Goal: Information Seeking & Learning: Check status

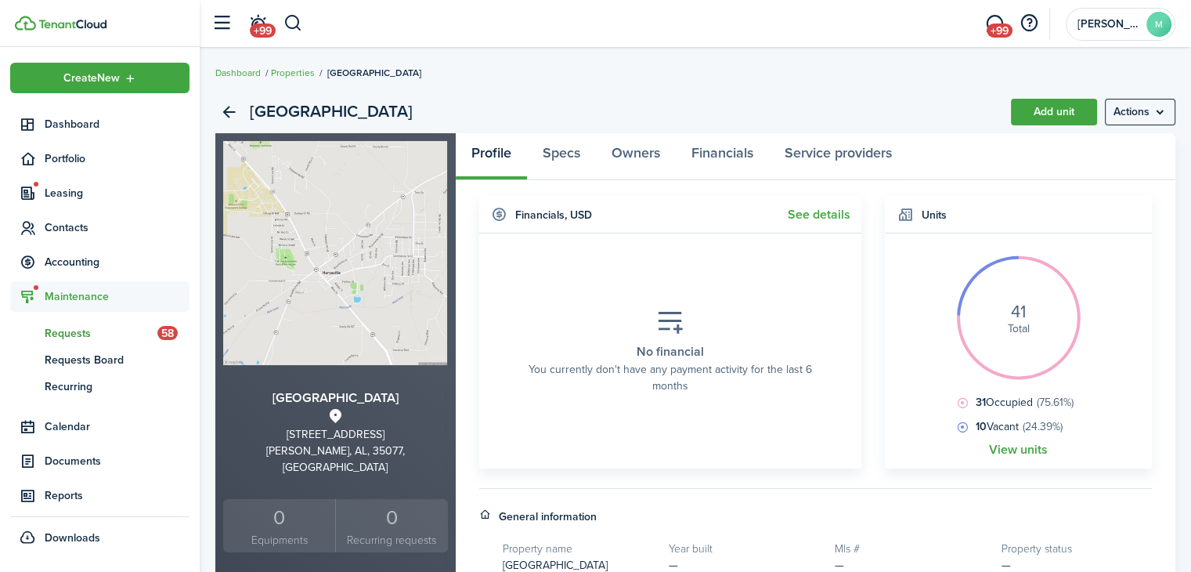
click at [99, 333] on span "Requests" at bounding box center [101, 333] width 113 height 16
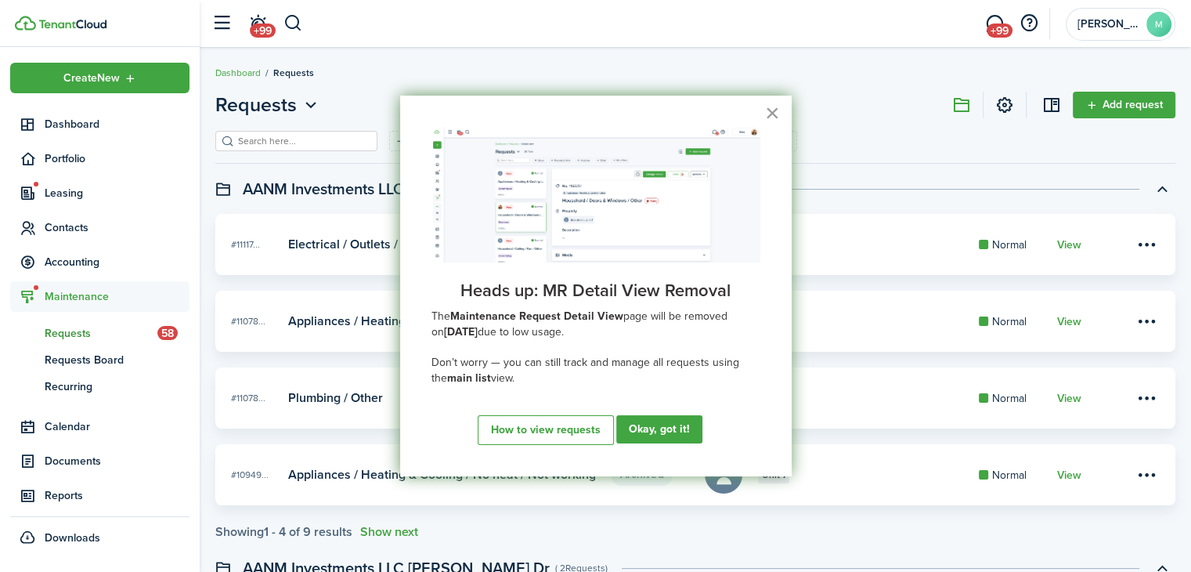
click at [777, 117] on button "×" at bounding box center [772, 112] width 15 height 25
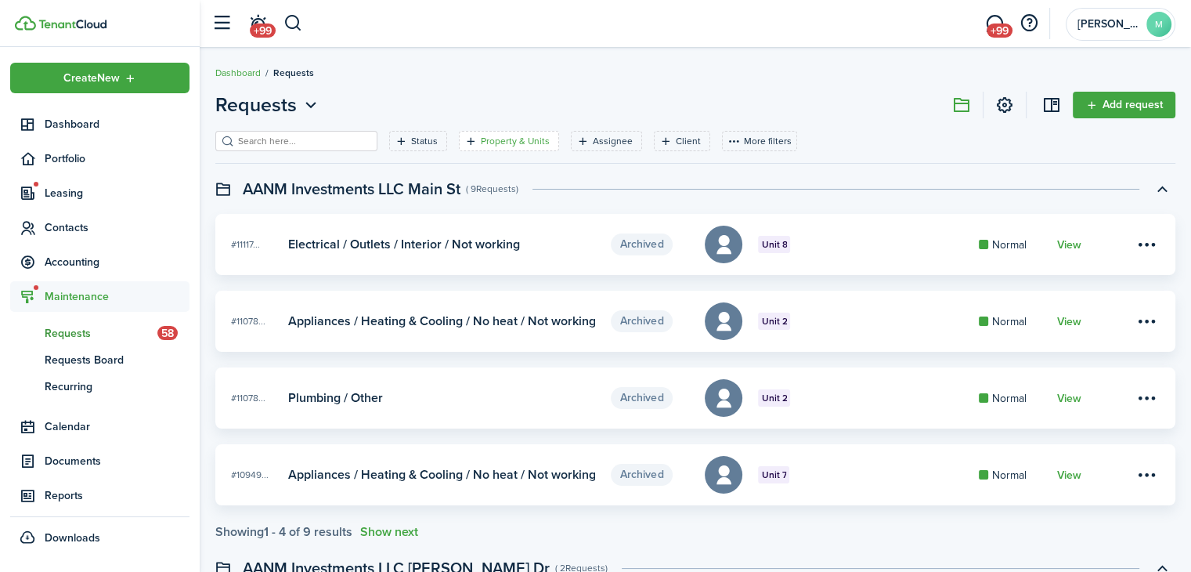
click at [500, 146] on filter-tag-label "Property & Units" at bounding box center [515, 141] width 69 height 14
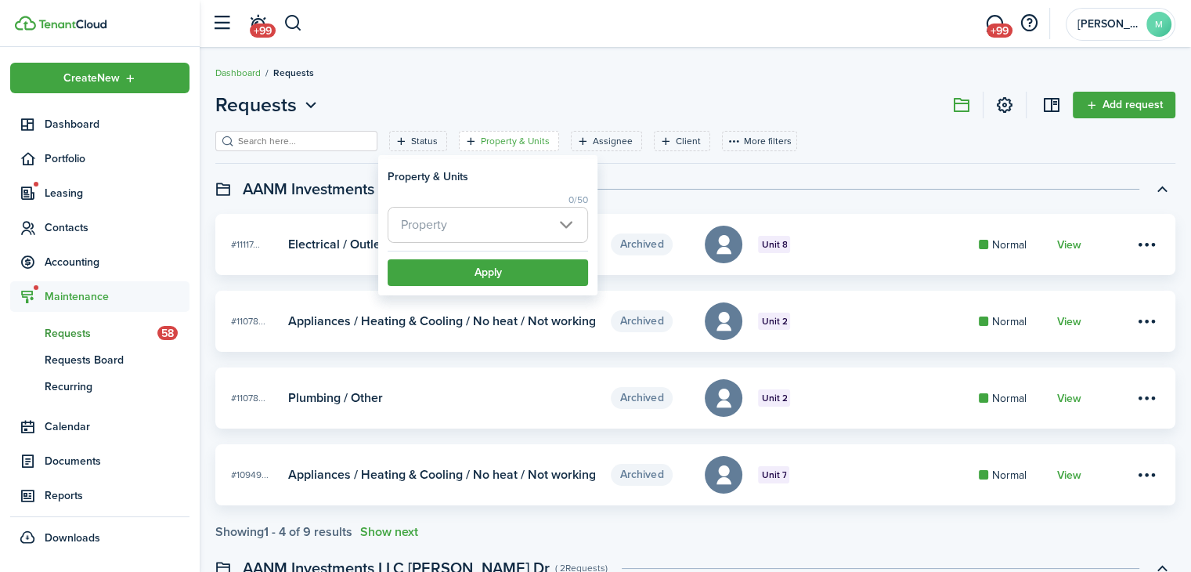
click at [535, 226] on span "Property" at bounding box center [487, 225] width 199 height 34
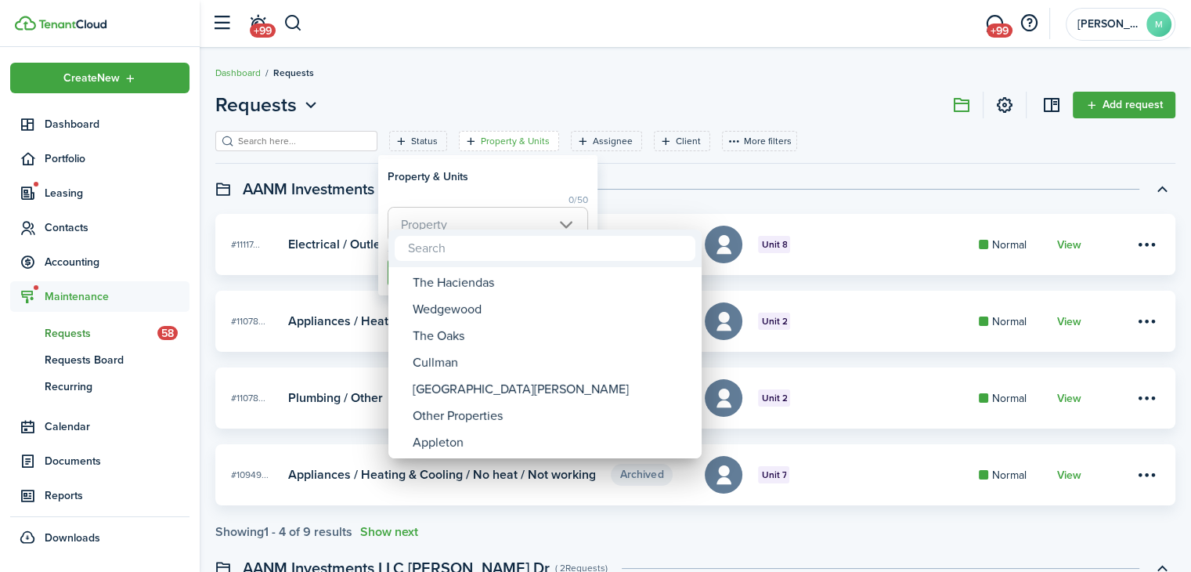
click at [480, 341] on div "The Oaks" at bounding box center [551, 336] width 277 height 27
type input "The Oaks"
click at [508, 183] on div at bounding box center [596, 286] width 1442 height 822
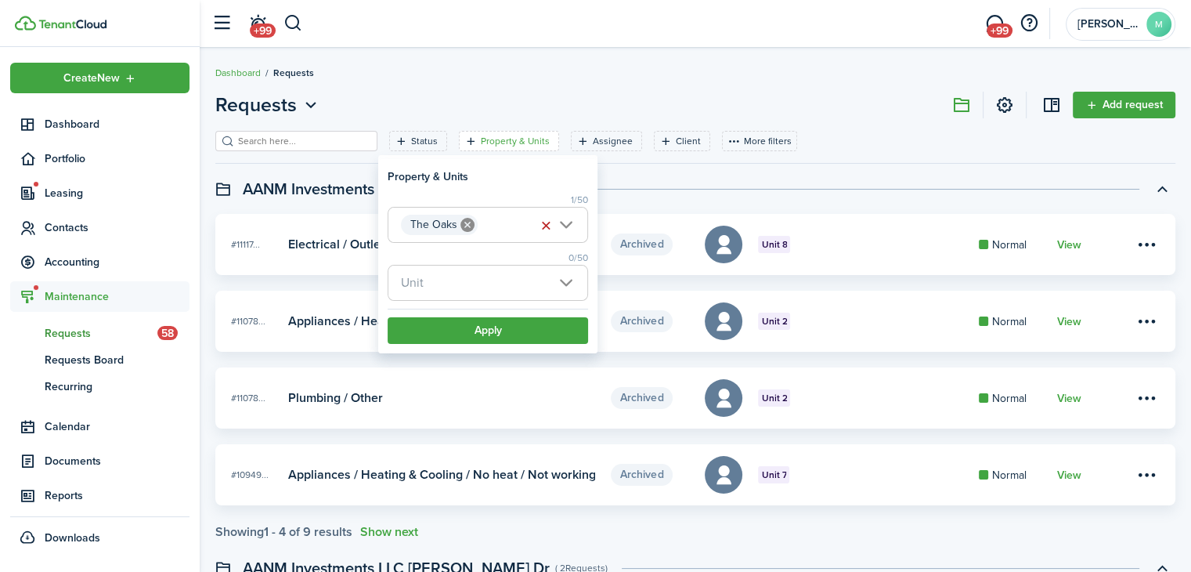
click at [508, 276] on span "Unit" at bounding box center [487, 283] width 199 height 34
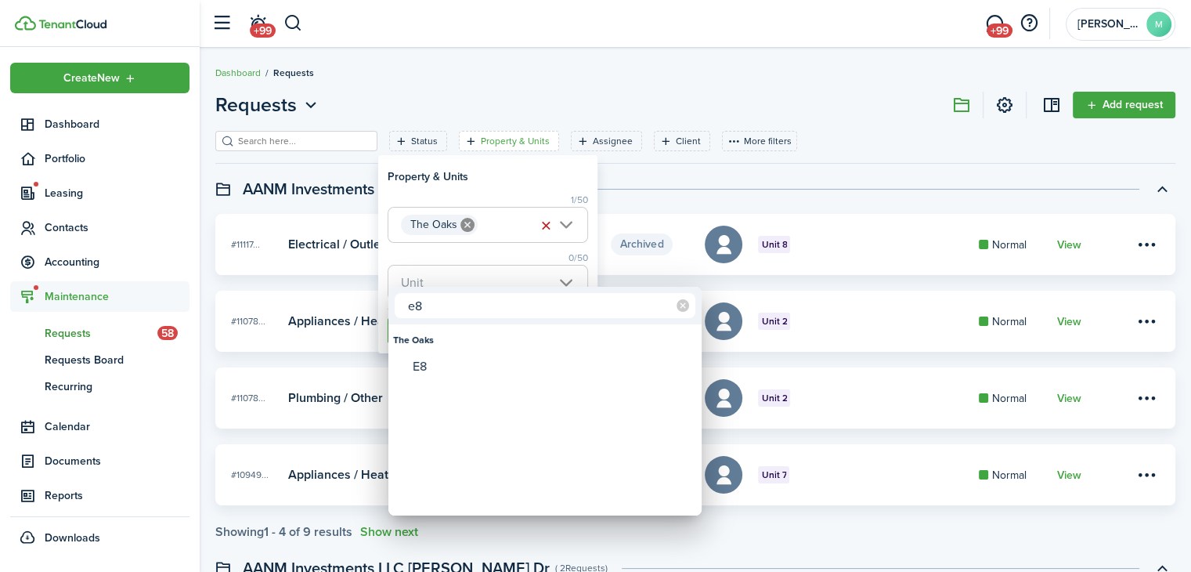
type input "e8"
click at [471, 370] on div "E8" at bounding box center [551, 366] width 277 height 27
type input "E8"
click at [525, 183] on div at bounding box center [596, 286] width 1442 height 822
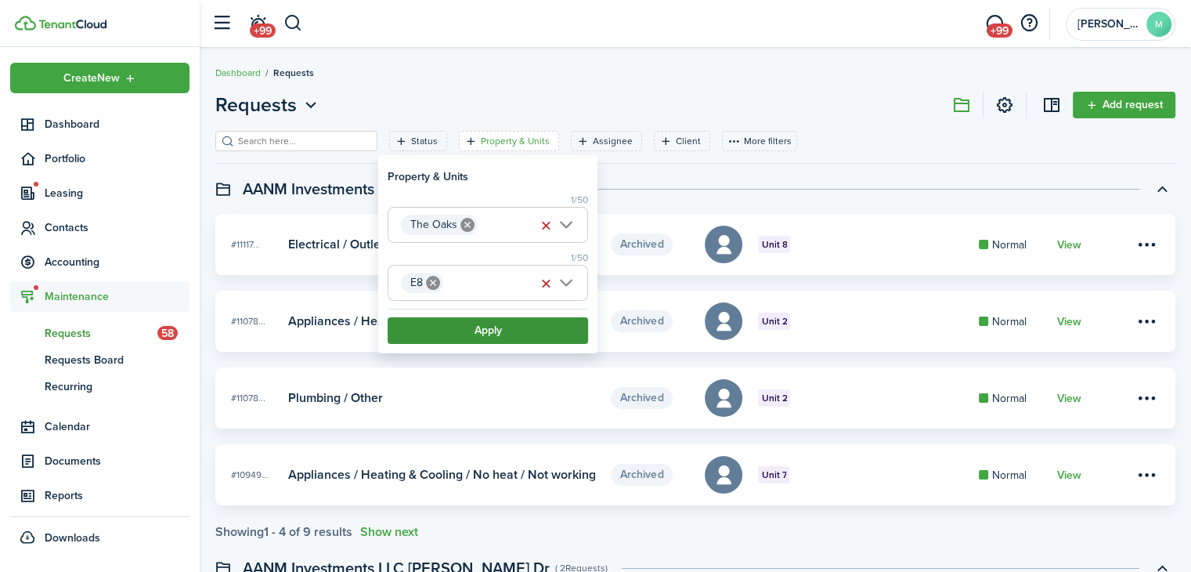
click at [526, 329] on button "Apply" at bounding box center [488, 330] width 201 height 27
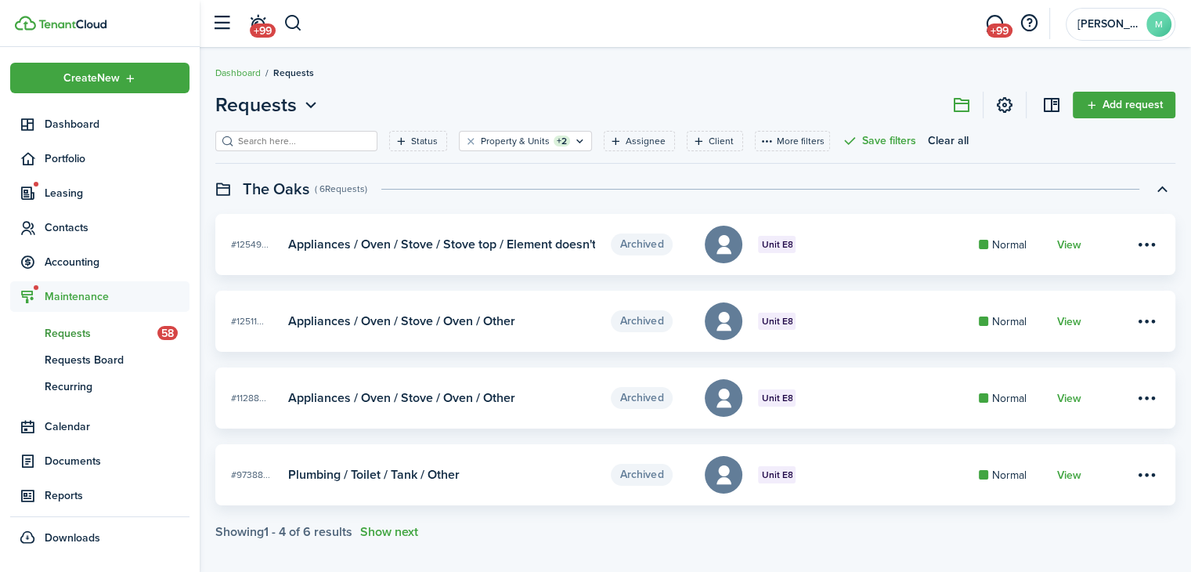
scroll to position [16, 0]
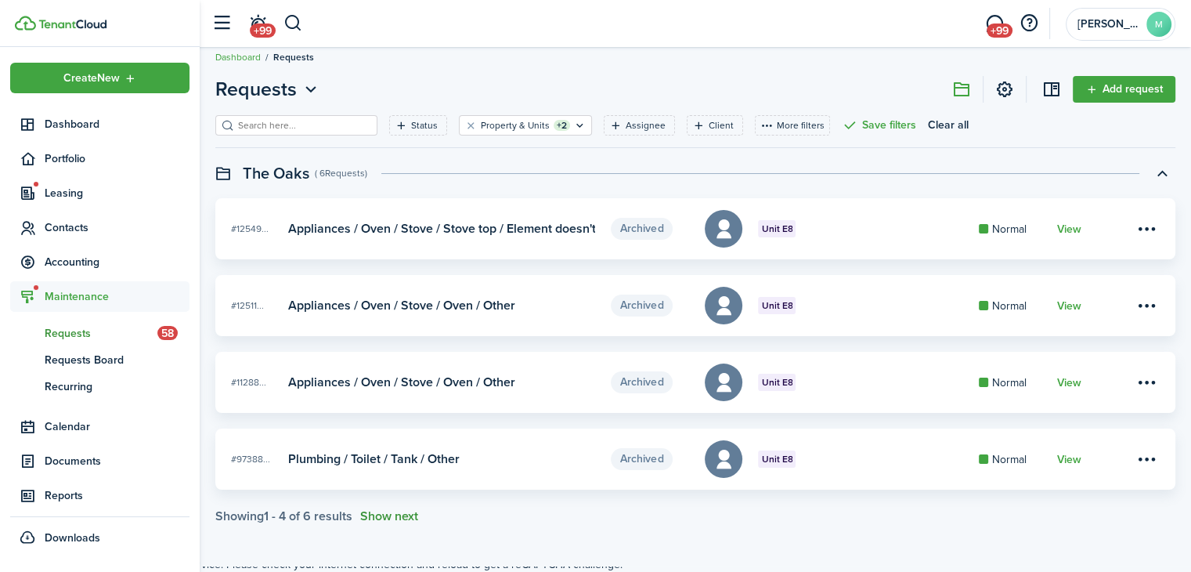
click at [414, 520] on button "Show next" at bounding box center [389, 516] width 58 height 14
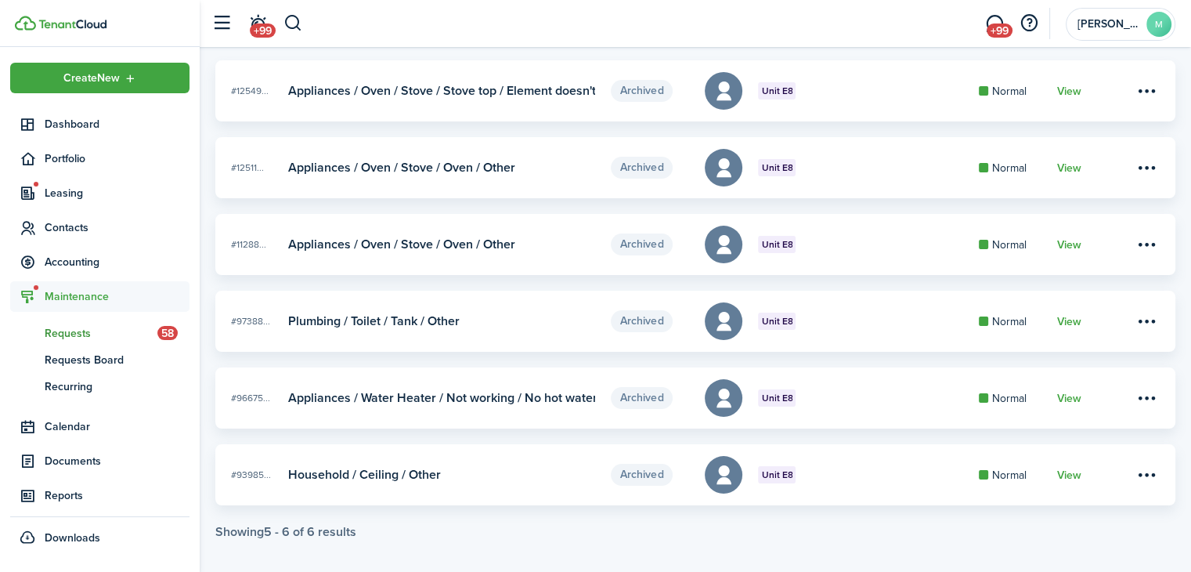
scroll to position [164, 0]
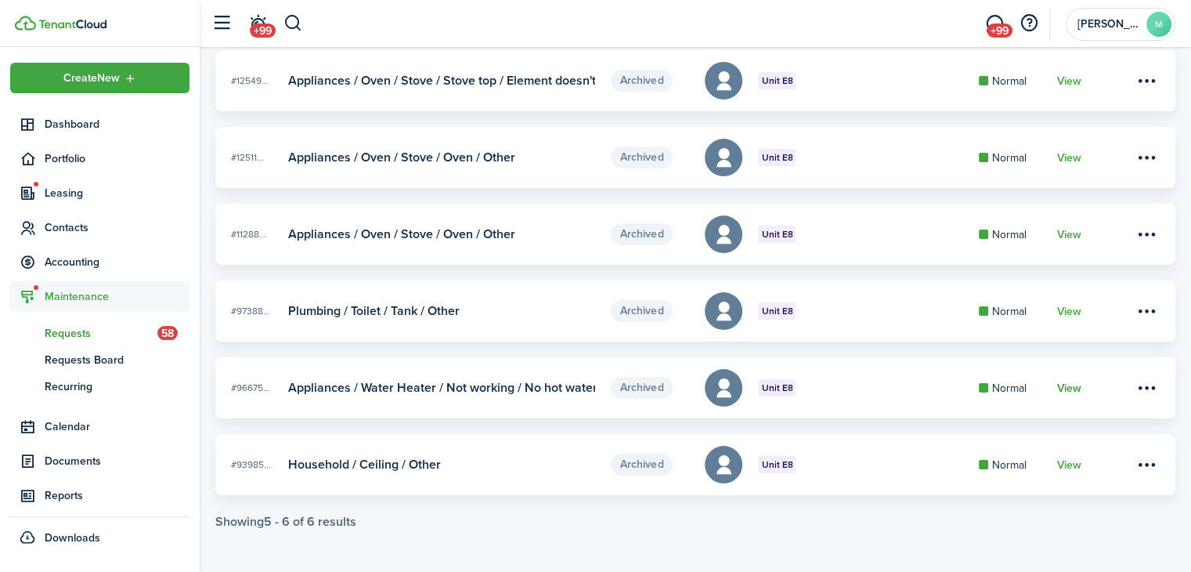
click at [1064, 392] on link "View" at bounding box center [1069, 388] width 24 height 13
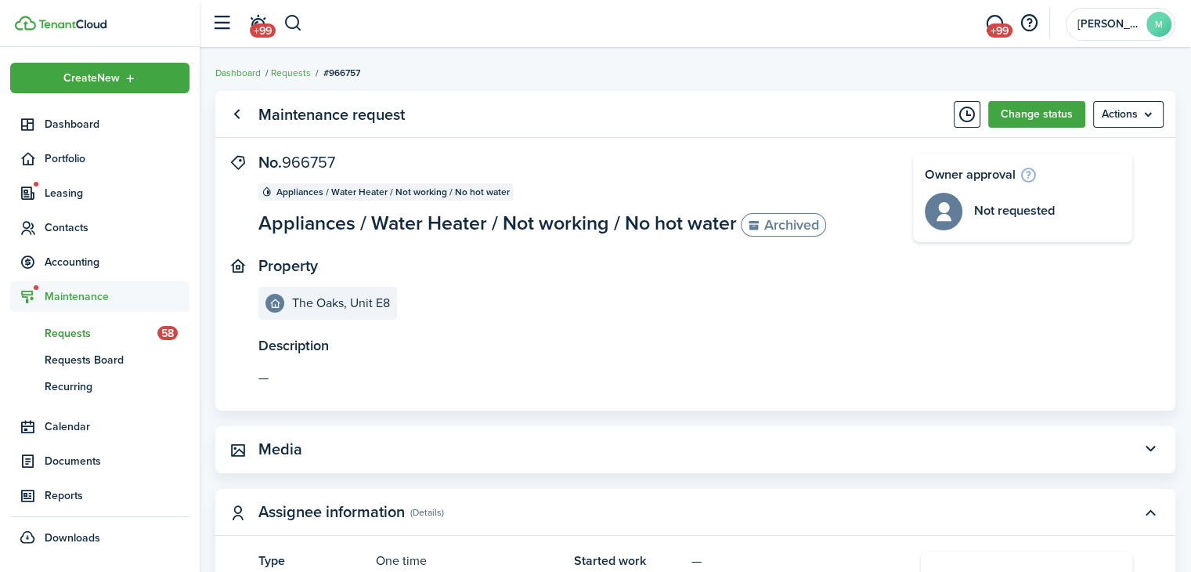
click at [890, 446] on panel-main-header "Media" at bounding box center [695, 449] width 960 height 47
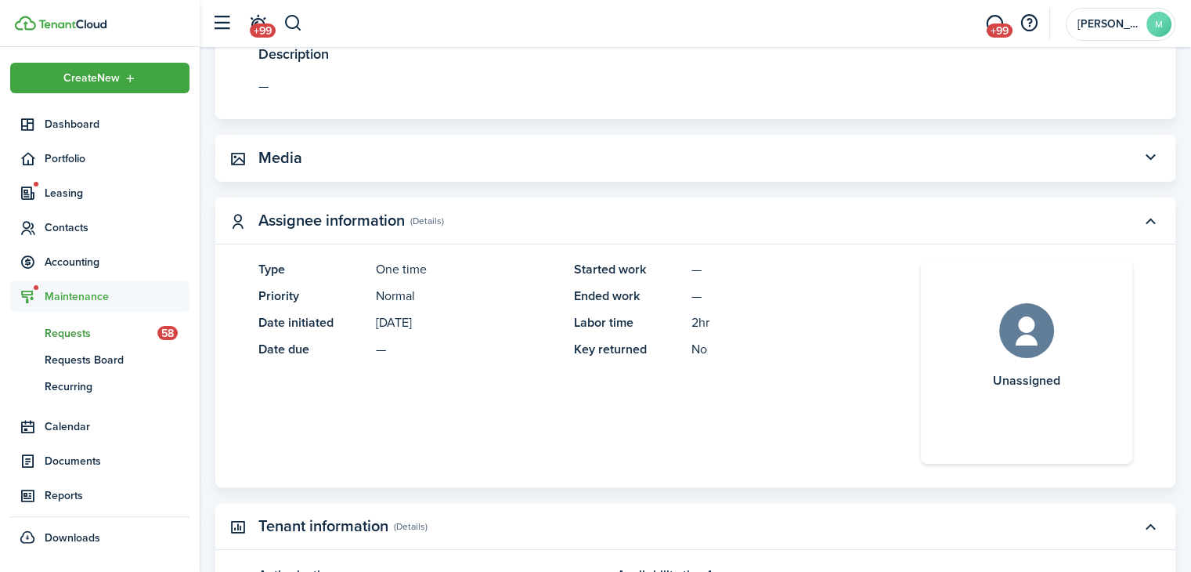
scroll to position [285, 0]
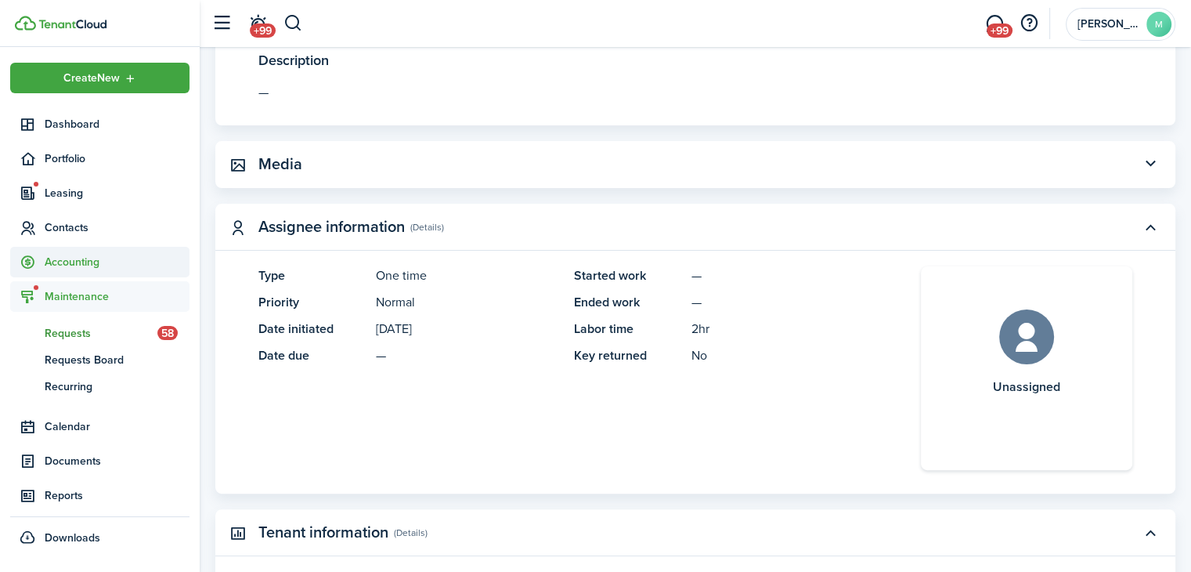
click at [115, 269] on span "Accounting" at bounding box center [117, 262] width 145 height 16
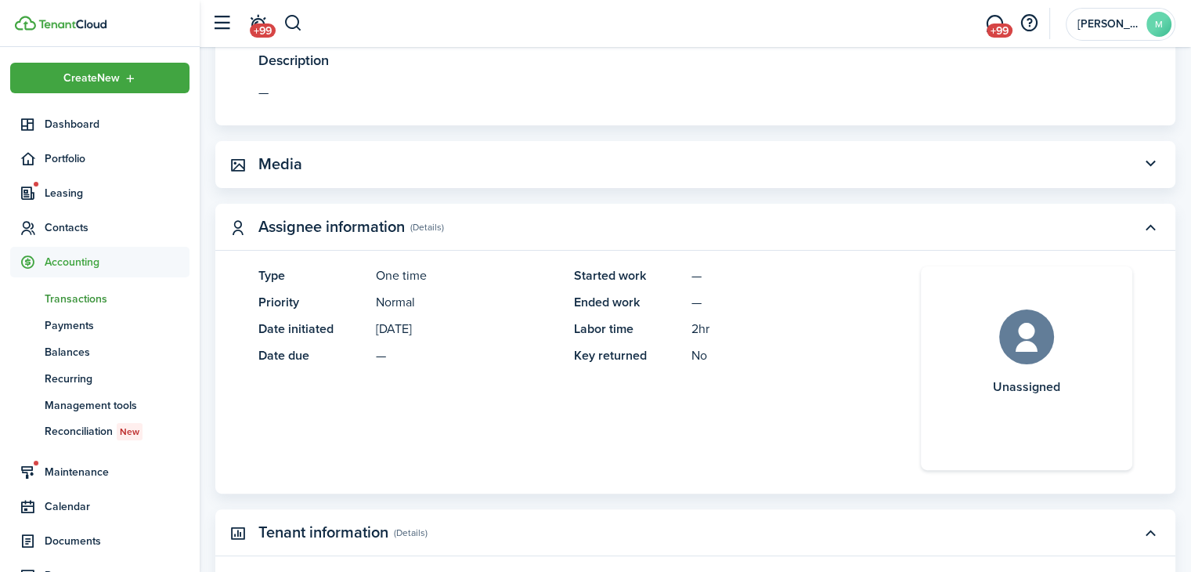
click at [116, 303] on span "Transactions" at bounding box center [117, 299] width 145 height 16
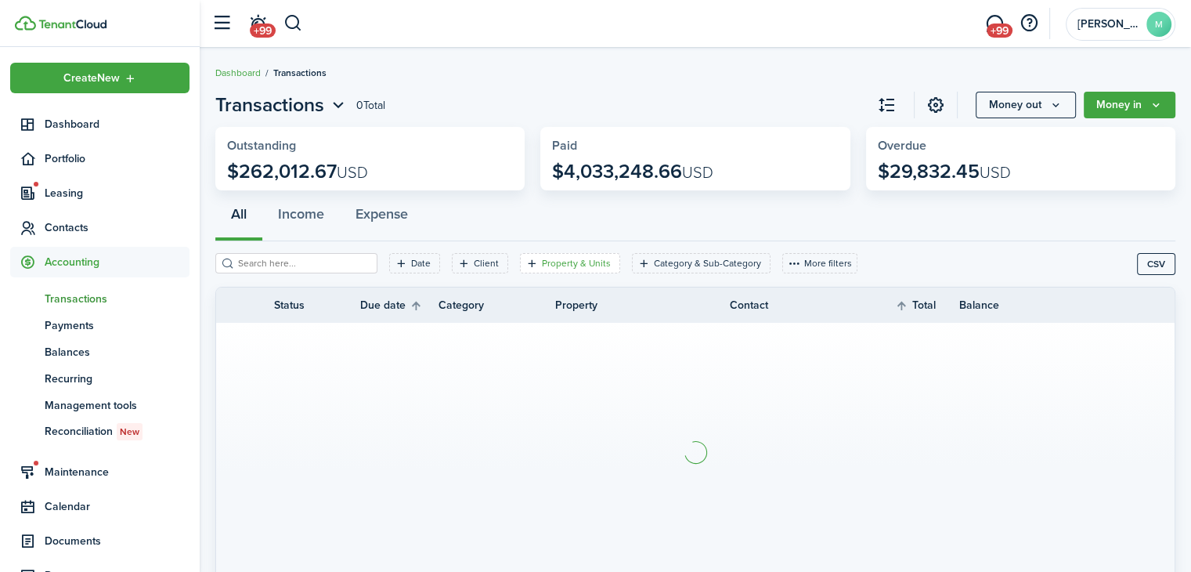
click at [569, 273] on filter-tag "Property & Units" at bounding box center [570, 263] width 100 height 20
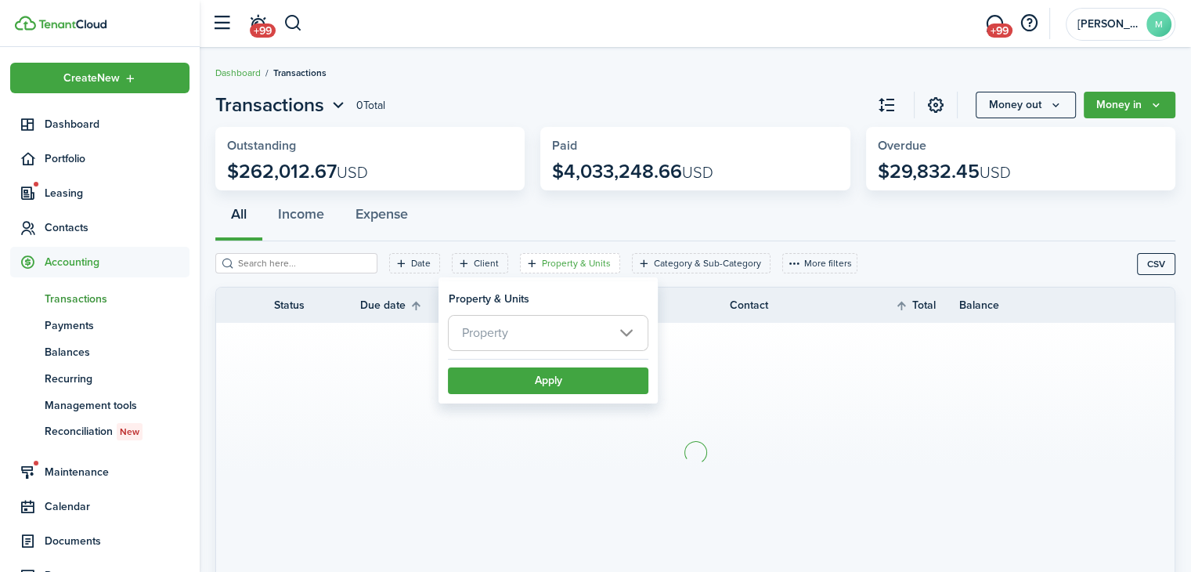
click at [553, 329] on span "Property" at bounding box center [548, 333] width 199 height 34
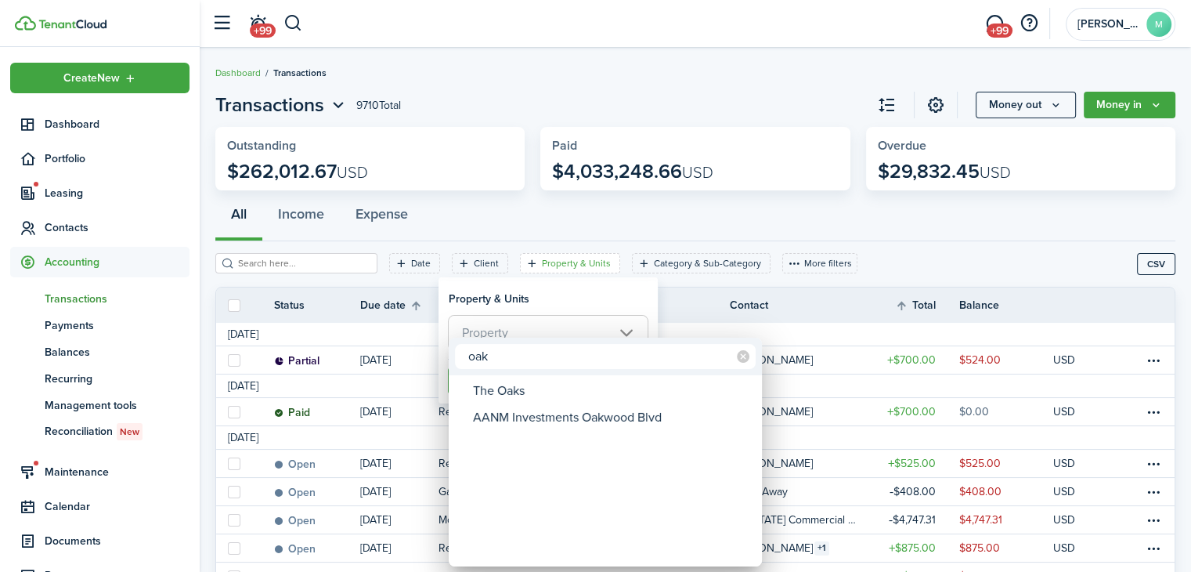
type input "oak"
click at [537, 388] on div "The Oaks" at bounding box center [611, 391] width 277 height 27
type input "The Oaks"
click at [568, 301] on div at bounding box center [596, 286] width 1442 height 822
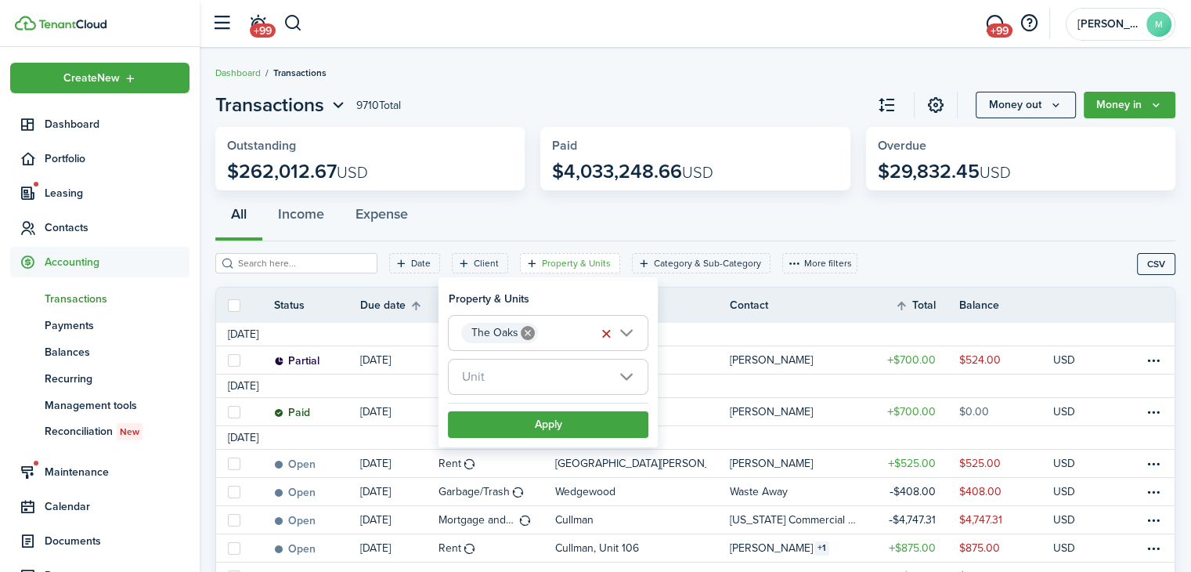
click at [573, 373] on span "Unit" at bounding box center [548, 376] width 199 height 34
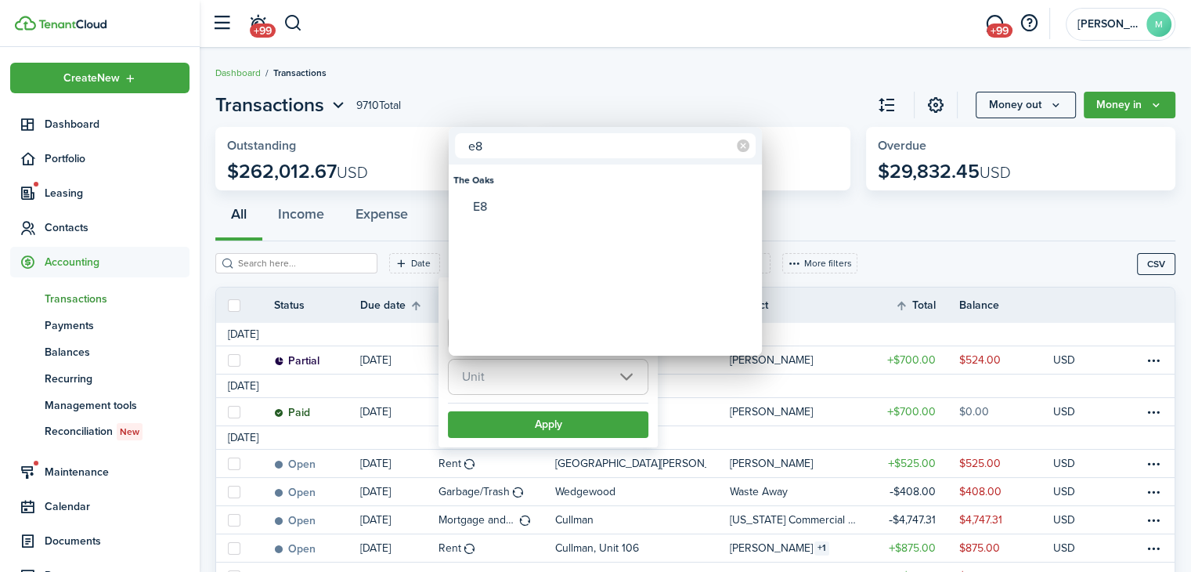
type input "e8"
click at [529, 204] on div "E8" at bounding box center [611, 206] width 277 height 27
type input "E8"
click at [554, 428] on div at bounding box center [596, 286] width 1442 height 822
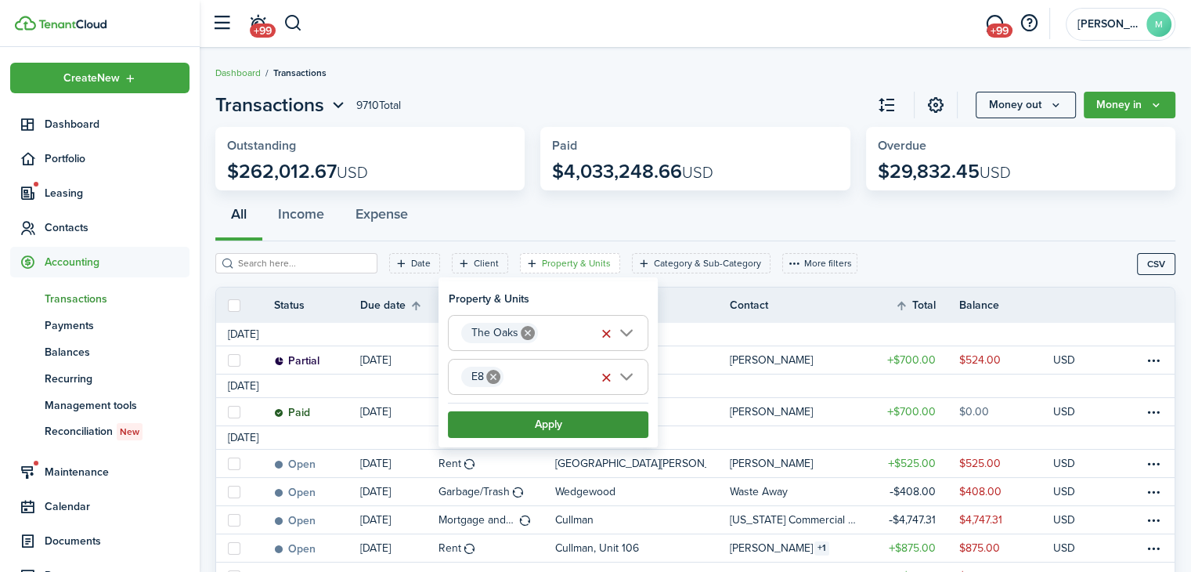
click at [582, 432] on button "Apply" at bounding box center [548, 424] width 201 height 27
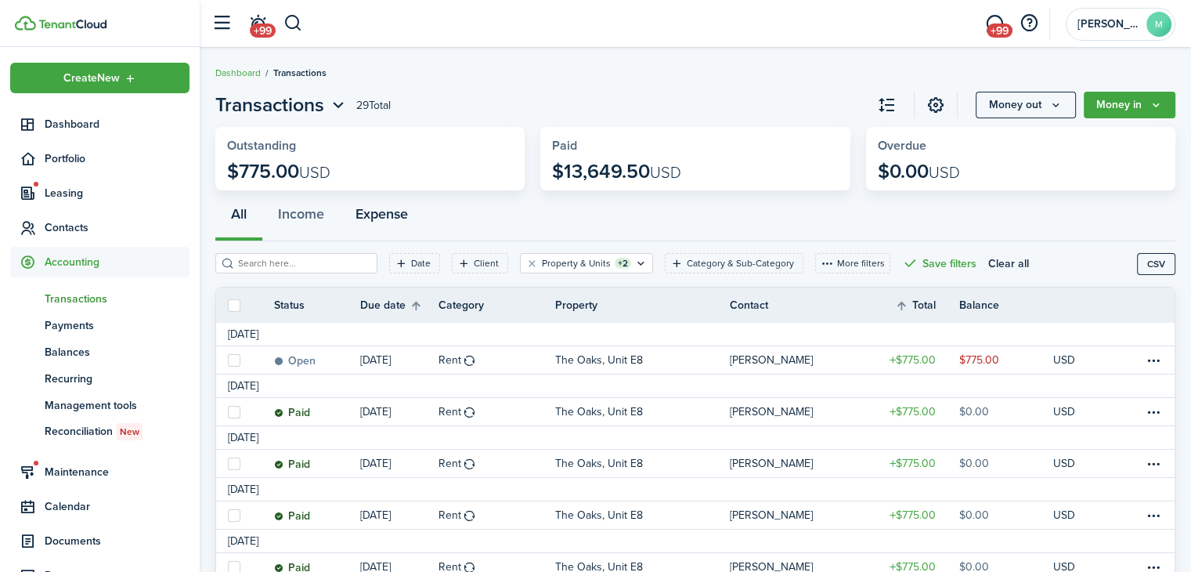
click at [385, 219] on button "Expense" at bounding box center [382, 217] width 84 height 47
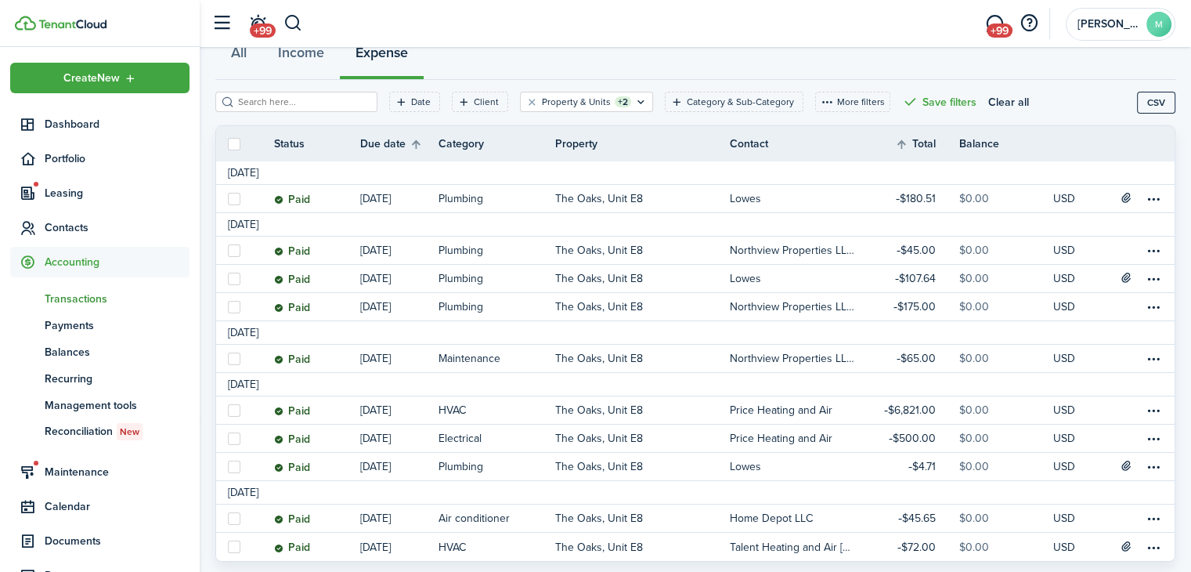
scroll to position [202, 0]
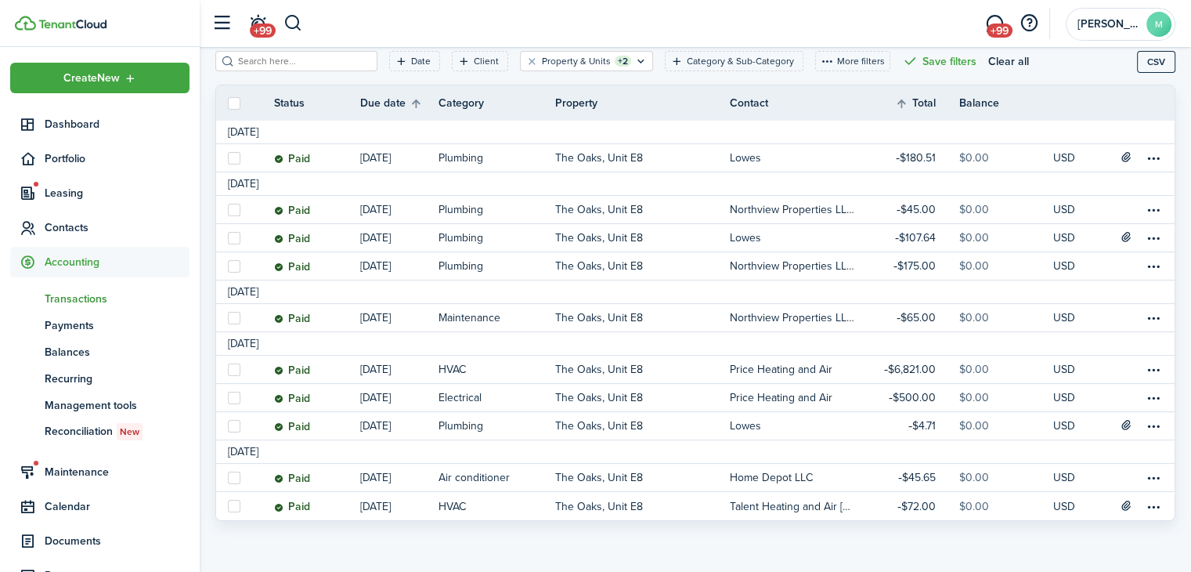
click at [1085, 532] on page-view-body "Status Due date Category Property Contact Total Balance Actions [DATE] Paid [DA…" at bounding box center [695, 311] width 960 height 452
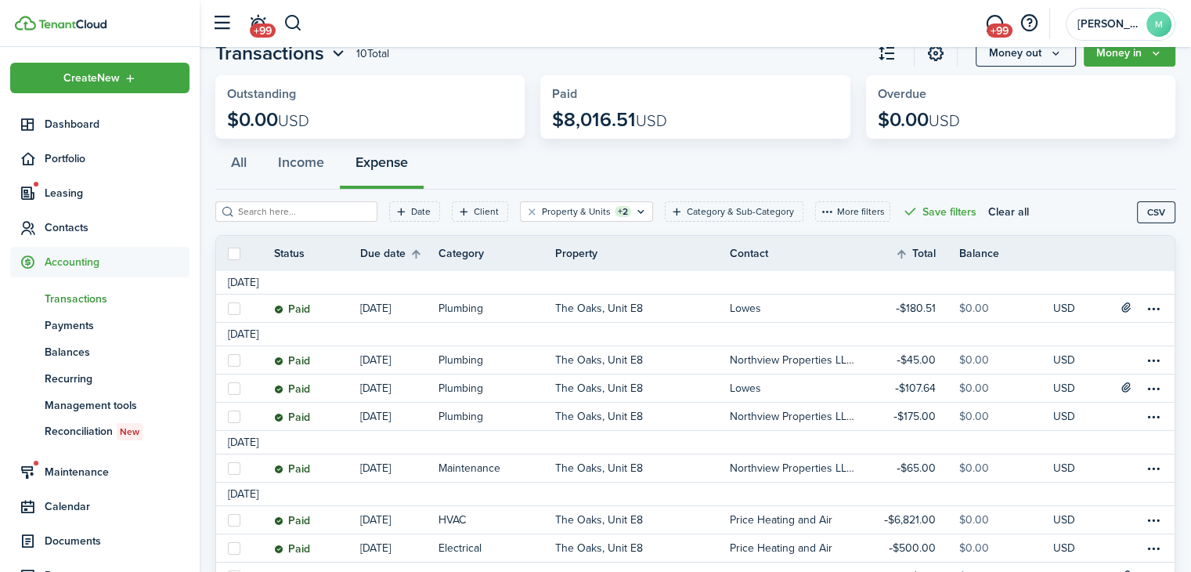
scroll to position [0, 0]
